Goal: Complete application form

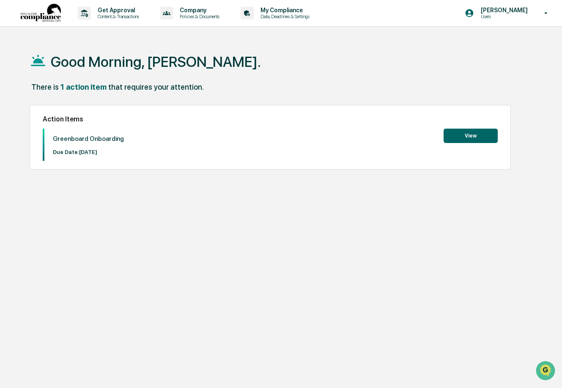
click at [450, 132] on button "View" at bounding box center [471, 136] width 54 height 14
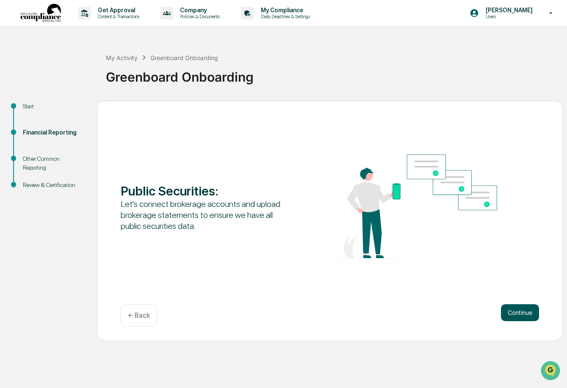
click at [523, 311] on button "Continue" at bounding box center [520, 312] width 38 height 17
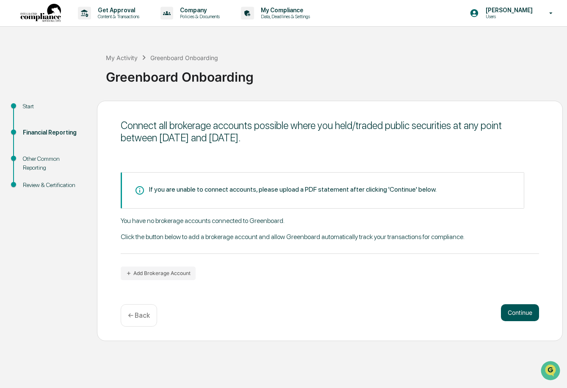
click at [523, 311] on button "Continue" at bounding box center [520, 312] width 38 height 17
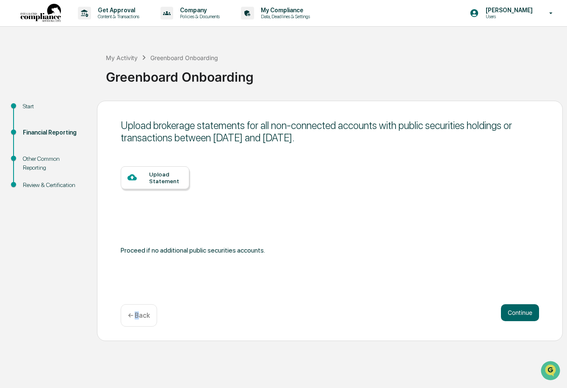
drag, startPoint x: 135, startPoint y: 321, endPoint x: 139, endPoint y: 323, distance: 4.6
click at [139, 323] on div "← Back" at bounding box center [139, 315] width 36 height 22
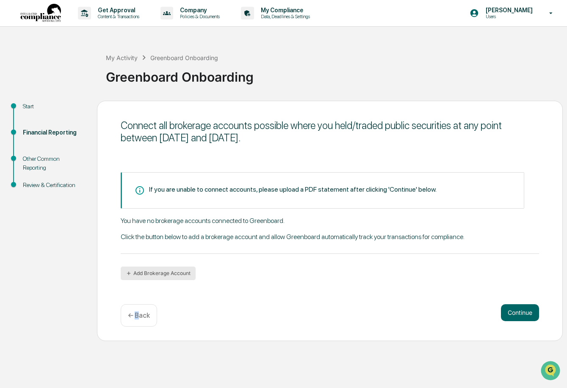
click at [139, 272] on button "Add Brokerage Account" at bounding box center [158, 274] width 75 height 14
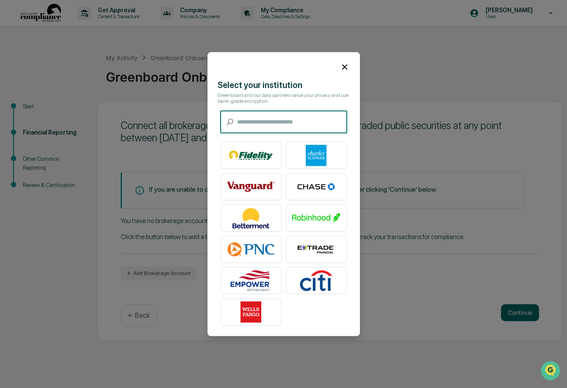
click at [311, 152] on img at bounding box center [316, 155] width 48 height 21
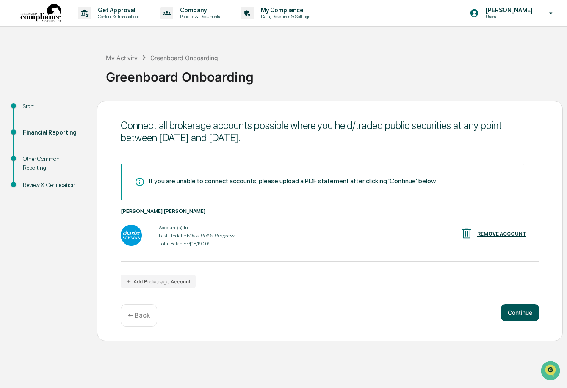
click at [507, 311] on button "Continue" at bounding box center [520, 312] width 38 height 17
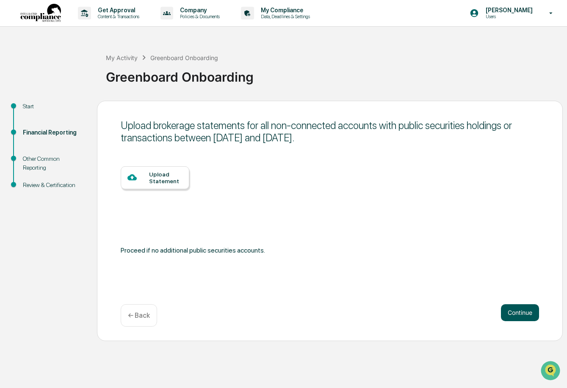
click at [507, 311] on button "Continue" at bounding box center [520, 312] width 38 height 17
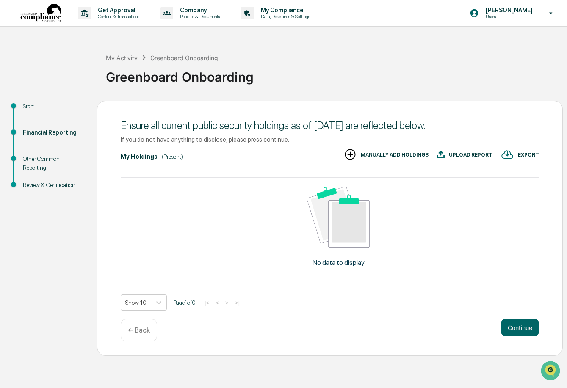
click at [353, 223] on img at bounding box center [338, 217] width 63 height 61
click at [366, 154] on div "MANUALLY ADD HOLDINGS" at bounding box center [386, 155] width 85 height 14
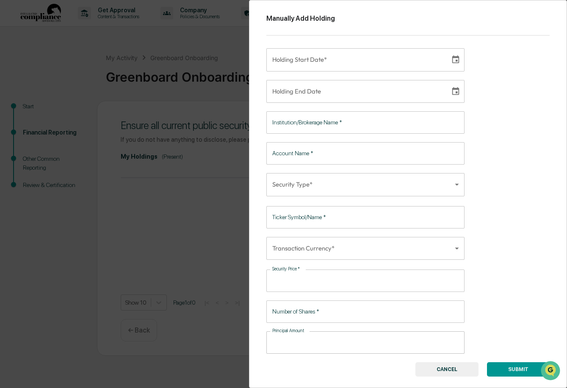
click at [469, 369] on button "CANCEL" at bounding box center [446, 369] width 63 height 14
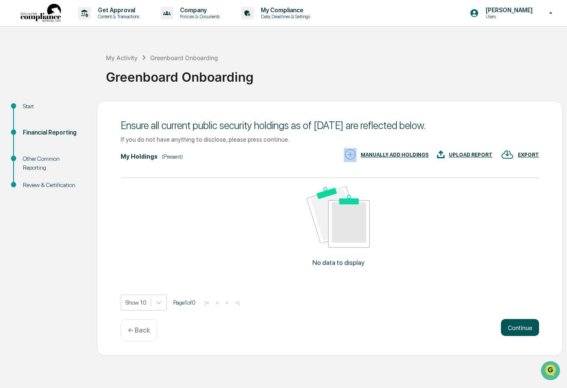
click at [509, 323] on button "Continue" at bounding box center [520, 327] width 38 height 17
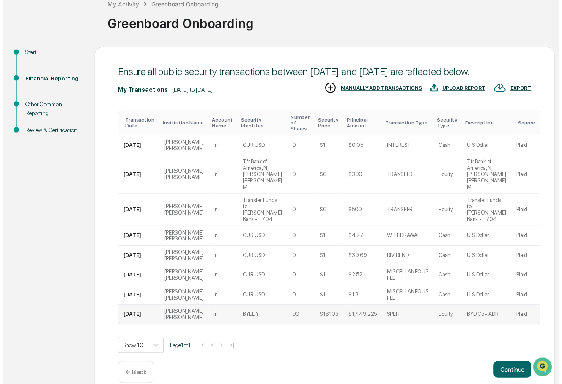
scroll to position [54, 0]
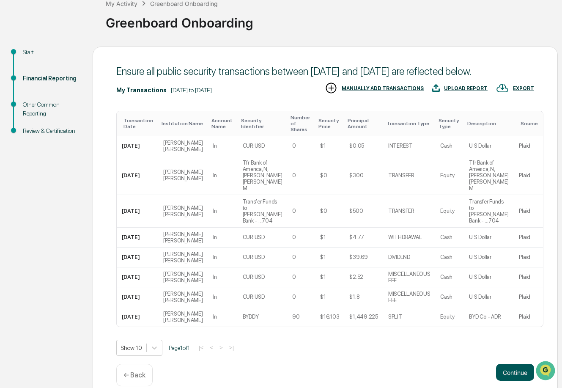
click at [509, 364] on button "Continue" at bounding box center [515, 372] width 38 height 17
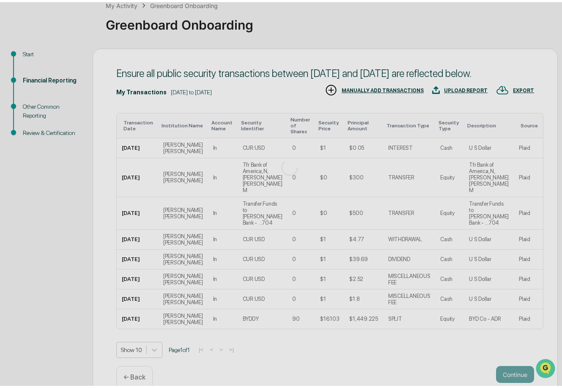
scroll to position [0, 0]
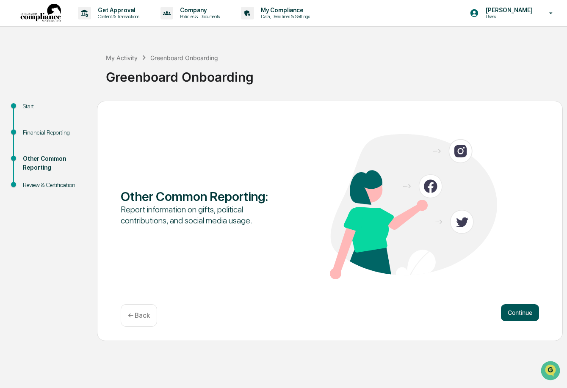
click at [509, 311] on button "Continue" at bounding box center [520, 312] width 38 height 17
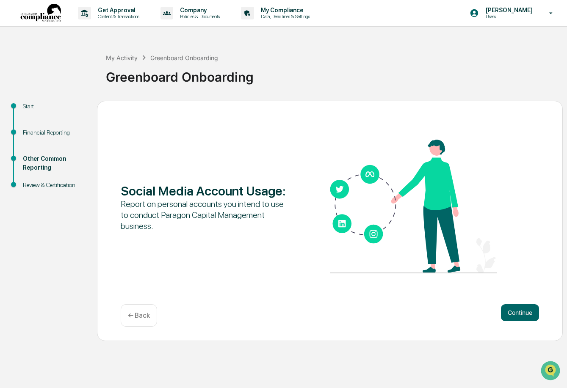
click at [509, 311] on button "Continue" at bounding box center [520, 312] width 38 height 17
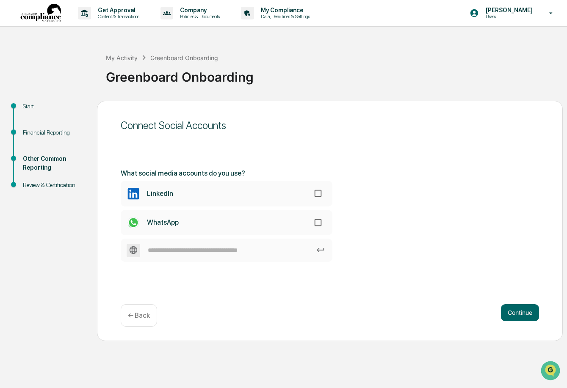
click at [509, 311] on button "Continue" at bounding box center [520, 312] width 38 height 17
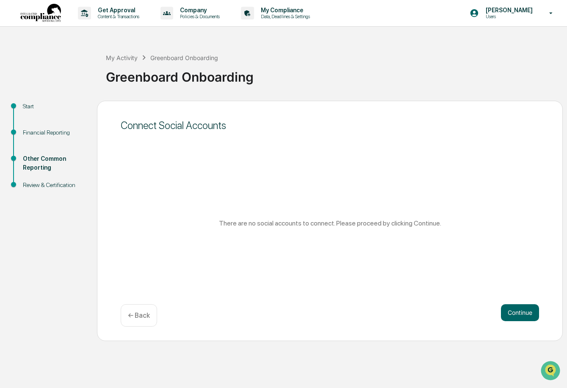
click at [509, 311] on button "Continue" at bounding box center [520, 312] width 38 height 17
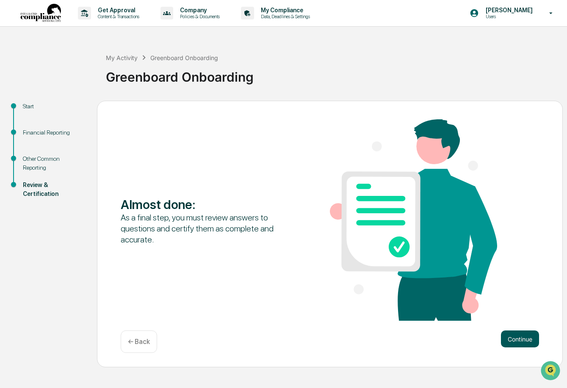
click at [510, 335] on button "Continue" at bounding box center [520, 338] width 38 height 17
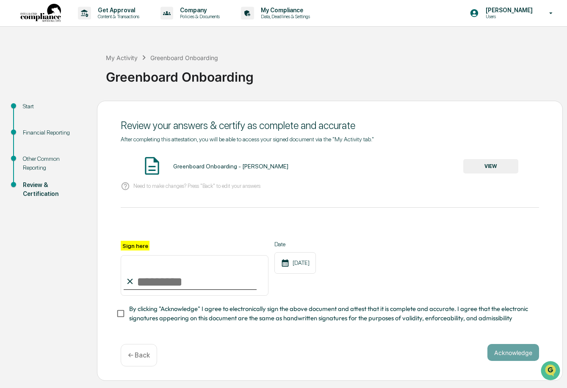
click at [141, 281] on input "Sign here" at bounding box center [195, 275] width 148 height 41
type input "**********"
click at [497, 355] on button "Acknowledge" at bounding box center [513, 352] width 52 height 17
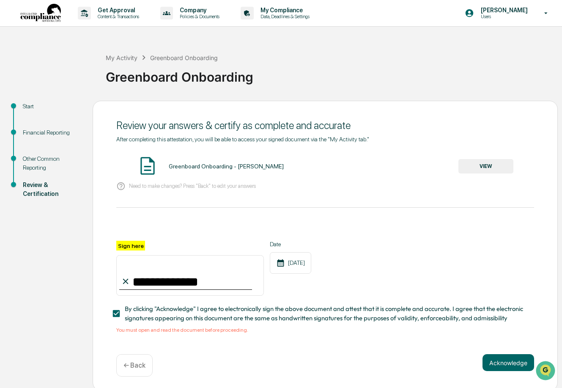
click at [191, 165] on div "Greenboard Onboarding - [PERSON_NAME]" at bounding box center [226, 166] width 115 height 7
click at [470, 165] on button "VIEW" at bounding box center [486, 166] width 55 height 14
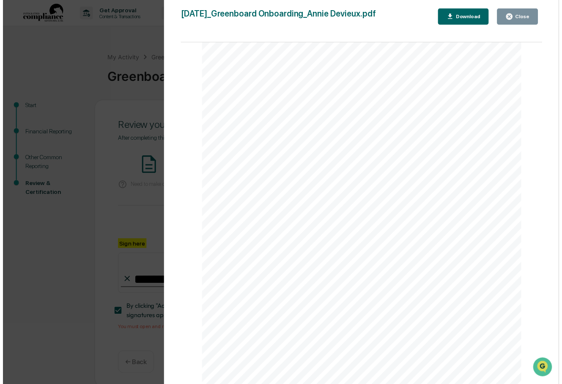
scroll to position [6, 0]
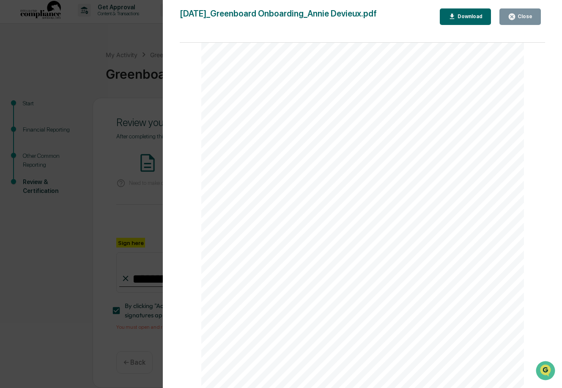
click at [531, 20] on div "Close" at bounding box center [520, 17] width 25 height 8
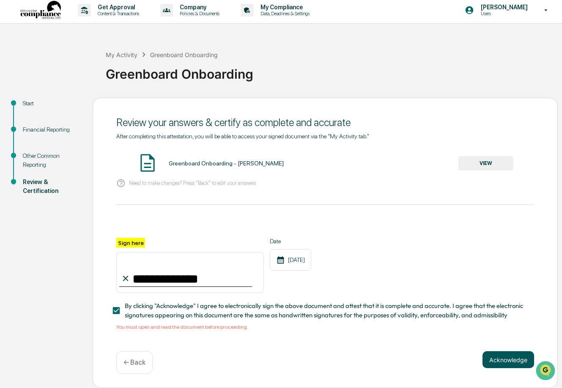
click at [496, 363] on button "Acknowledge" at bounding box center [509, 359] width 52 height 17
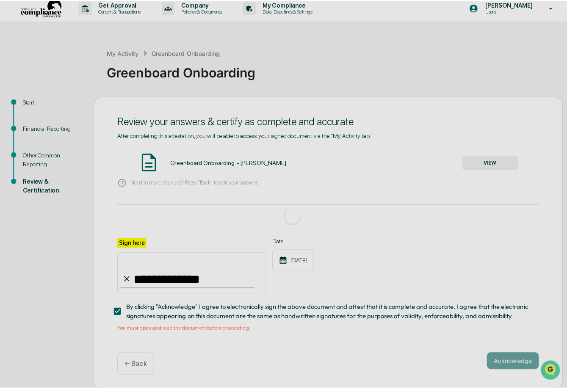
scroll to position [0, 0]
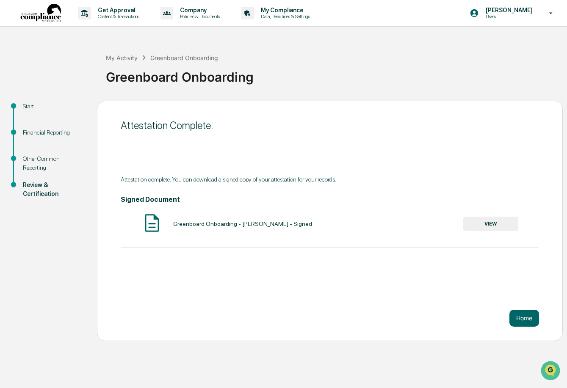
click at [494, 226] on button "VIEW" at bounding box center [490, 224] width 55 height 14
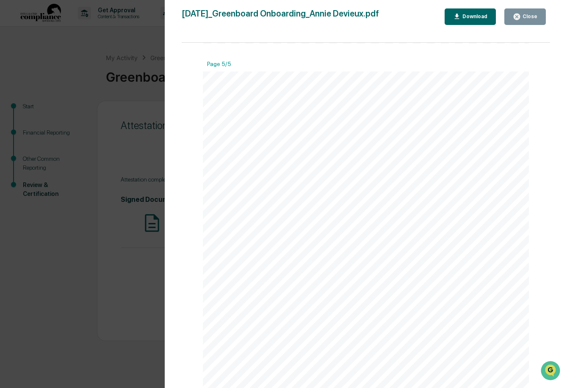
scroll to position [1946, 0]
click at [530, 20] on div "Close" at bounding box center [524, 17] width 25 height 8
